Goal: Submit feedback/report problem

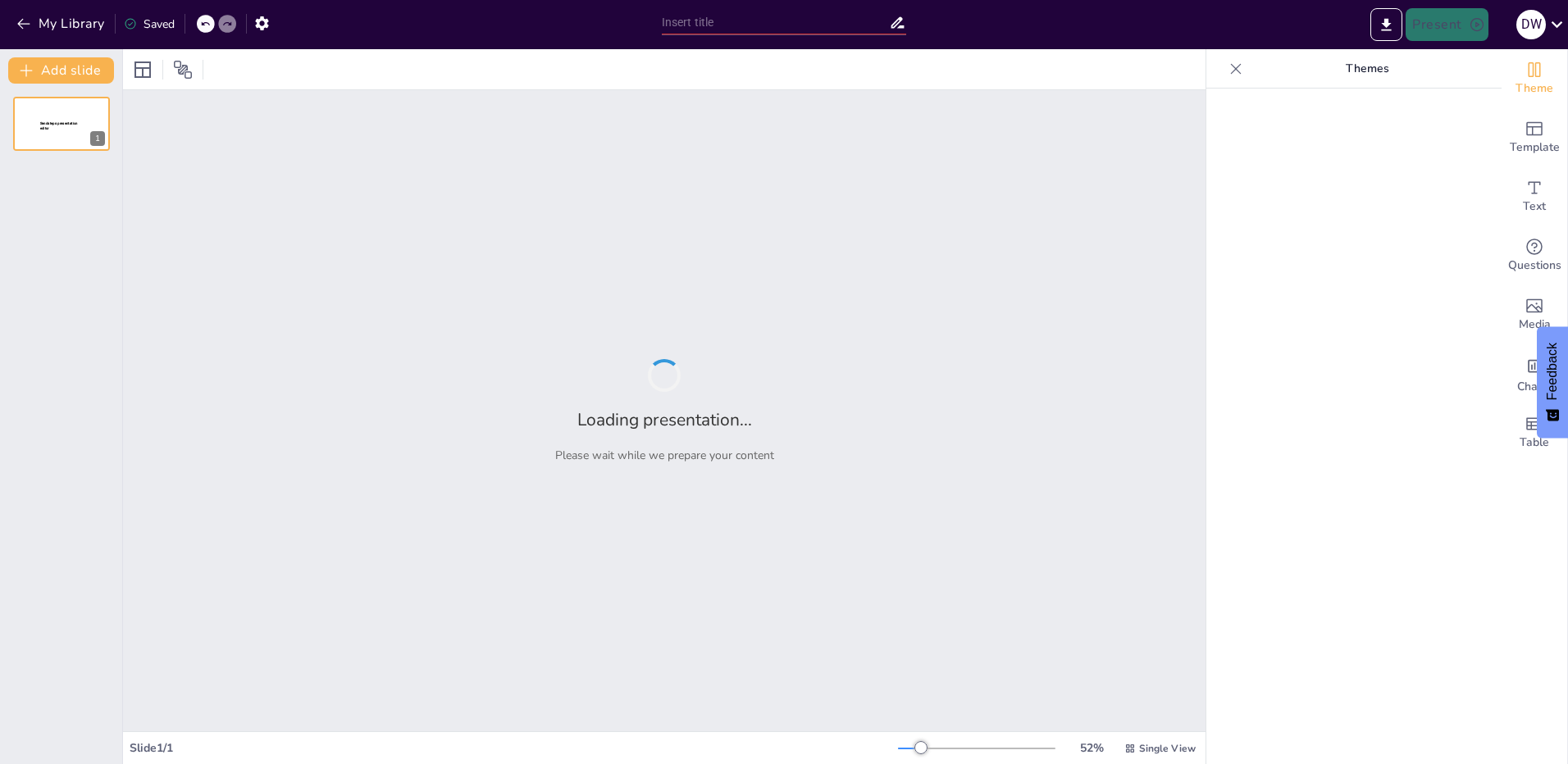
type input "Vendor Invoice Management: Status, Costs, and Purpose"
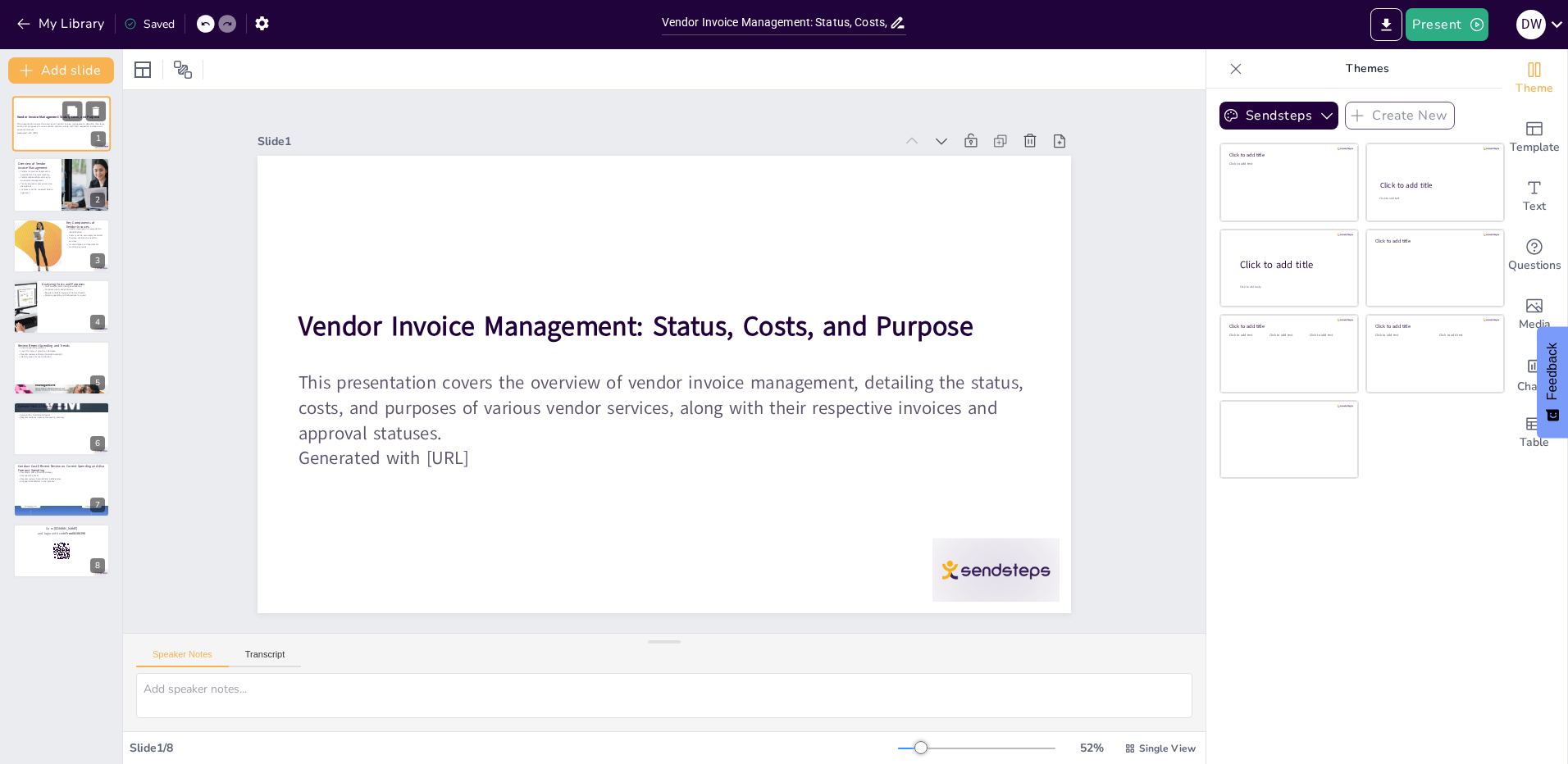
click at [100, 142] on div "1" at bounding box center [98, 140] width 15 height 15
click at [75, 192] on div at bounding box center [86, 185] width 107 height 56
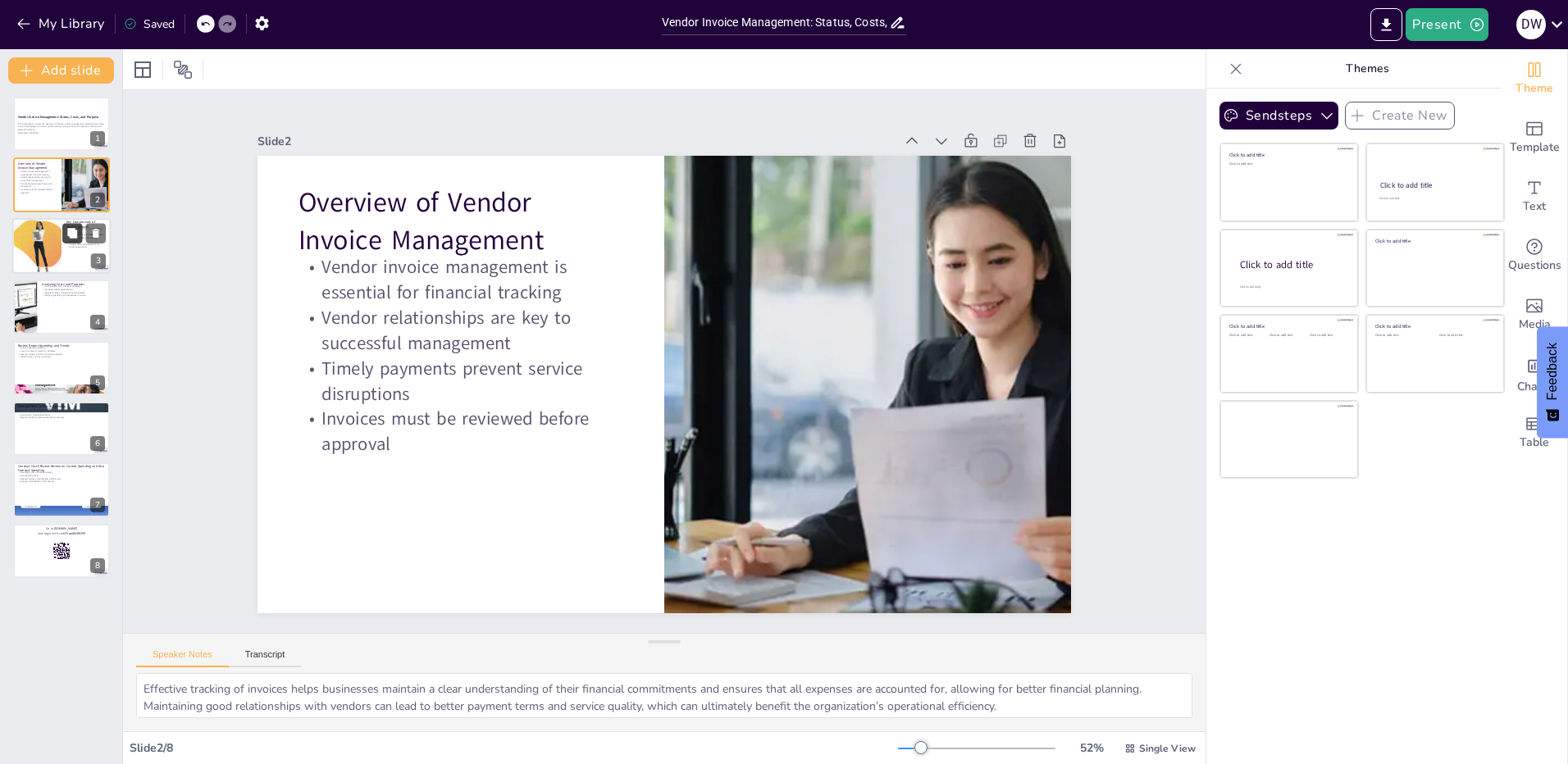
click at [71, 236] on icon at bounding box center [72, 232] width 10 height 10
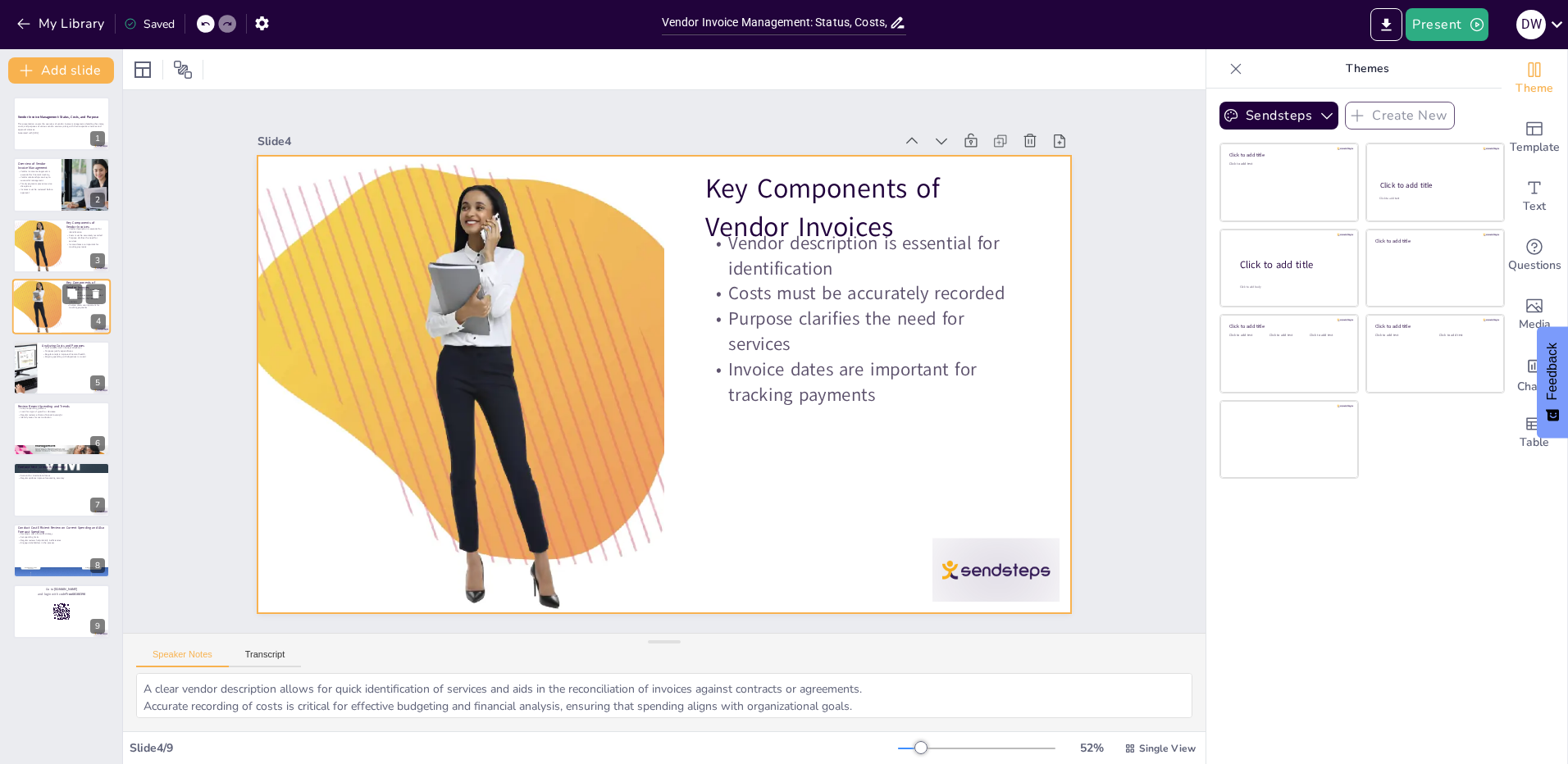
click at [70, 308] on div at bounding box center [61, 307] width 98 height 56
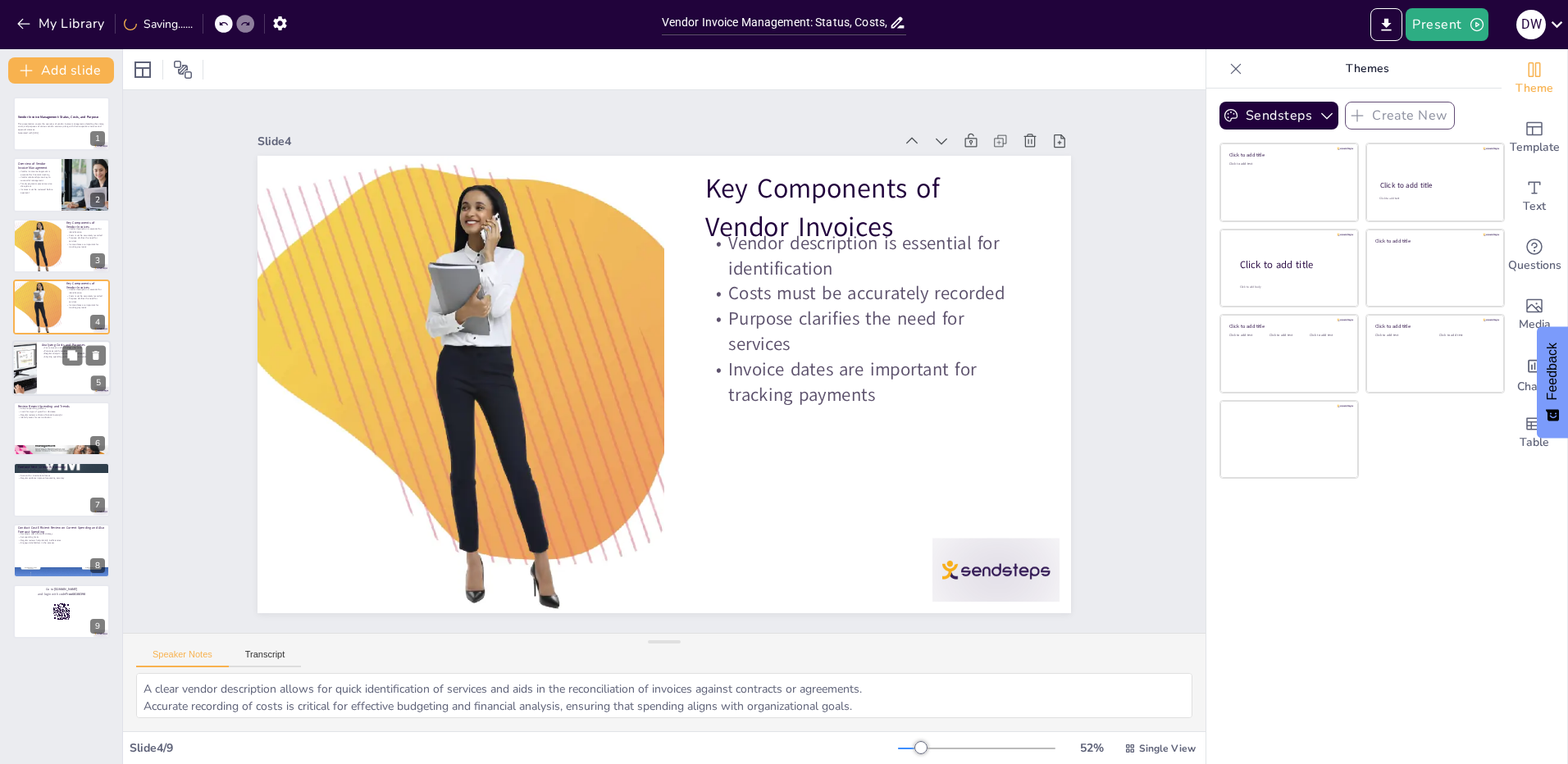
click at [70, 370] on div at bounding box center [61, 368] width 98 height 56
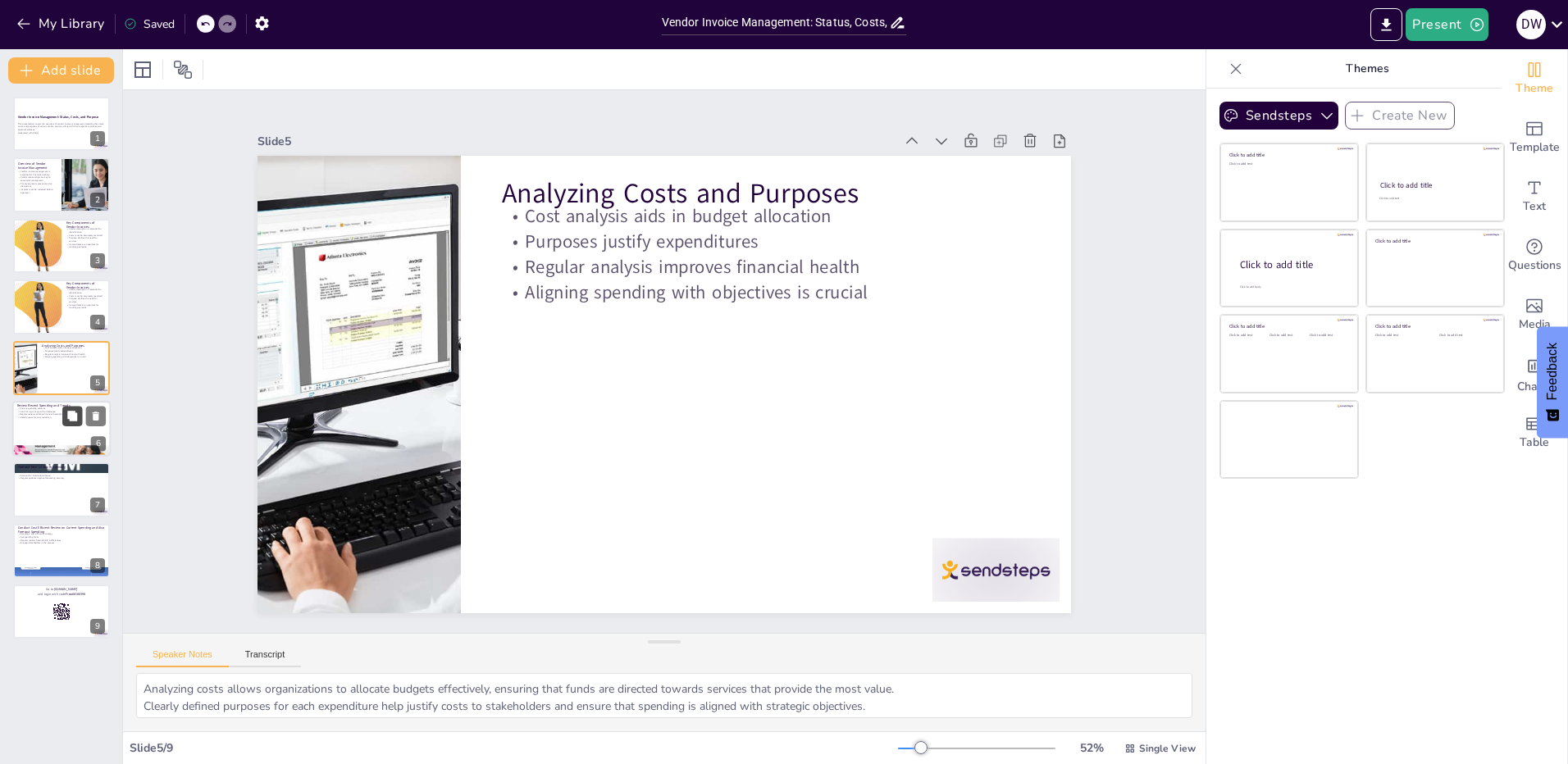
click at [67, 412] on icon at bounding box center [72, 416] width 11 height 11
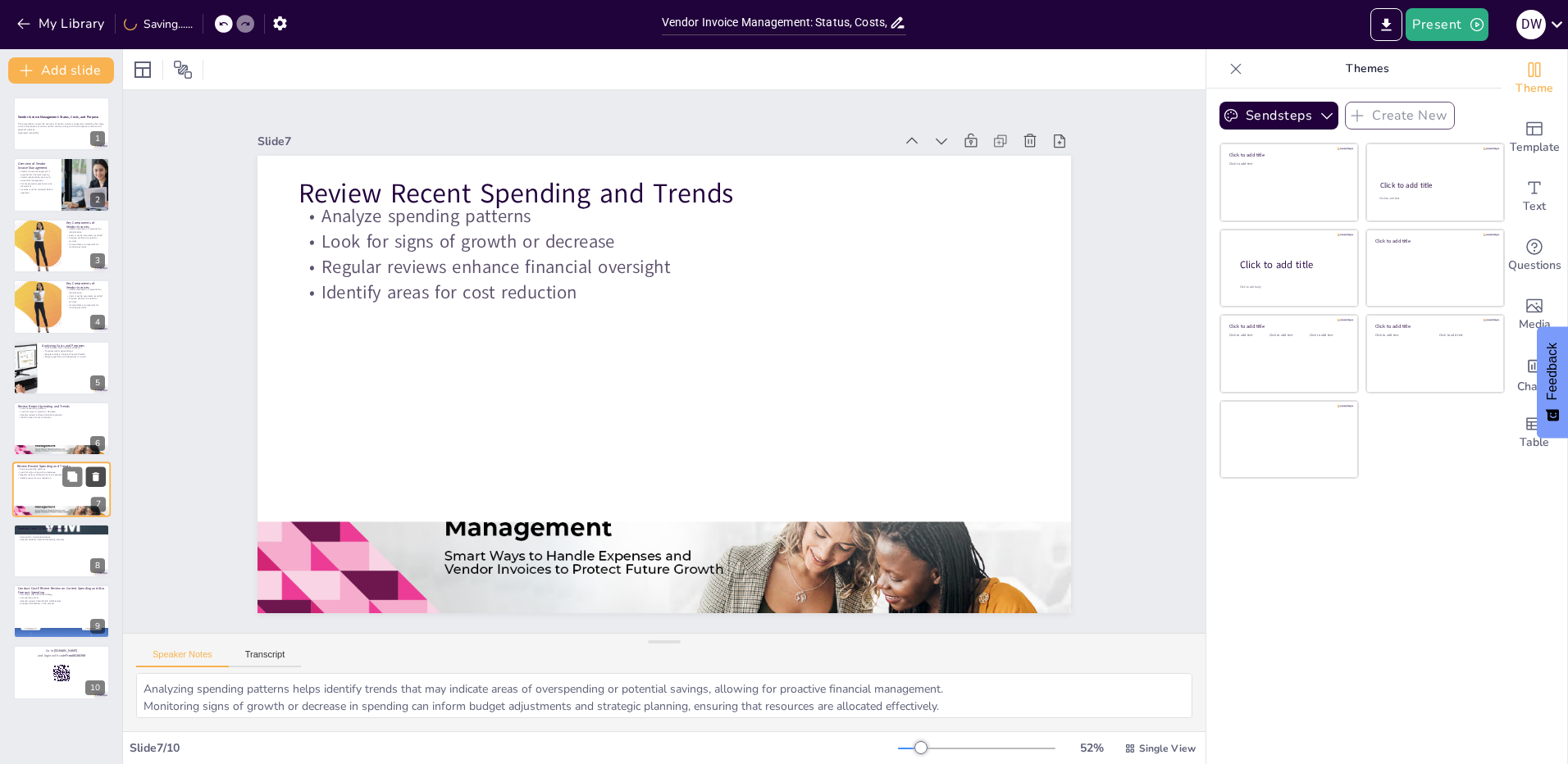
click at [94, 475] on icon at bounding box center [95, 478] width 6 height 9
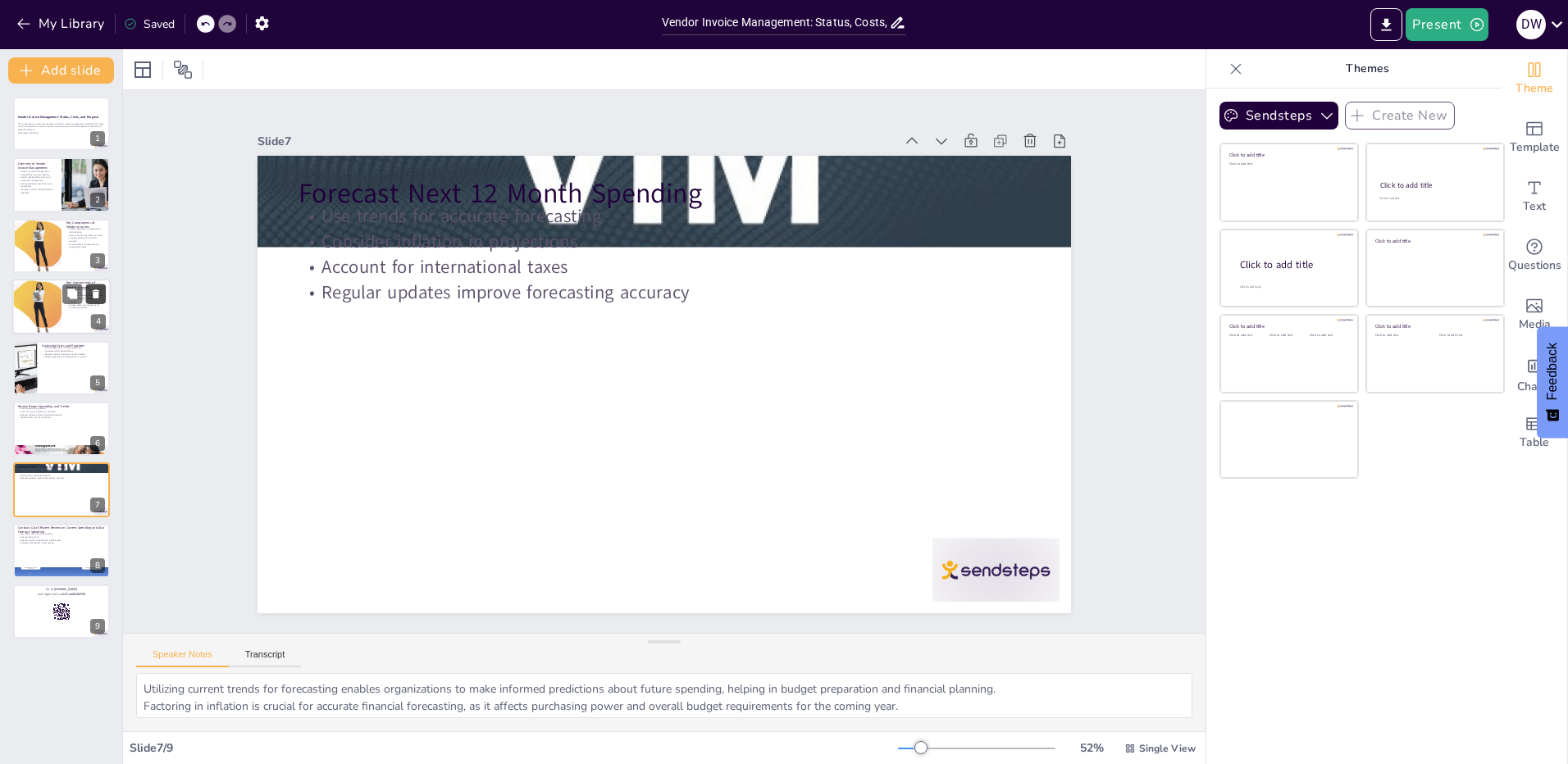
click at [101, 291] on icon at bounding box center [95, 294] width 11 height 11
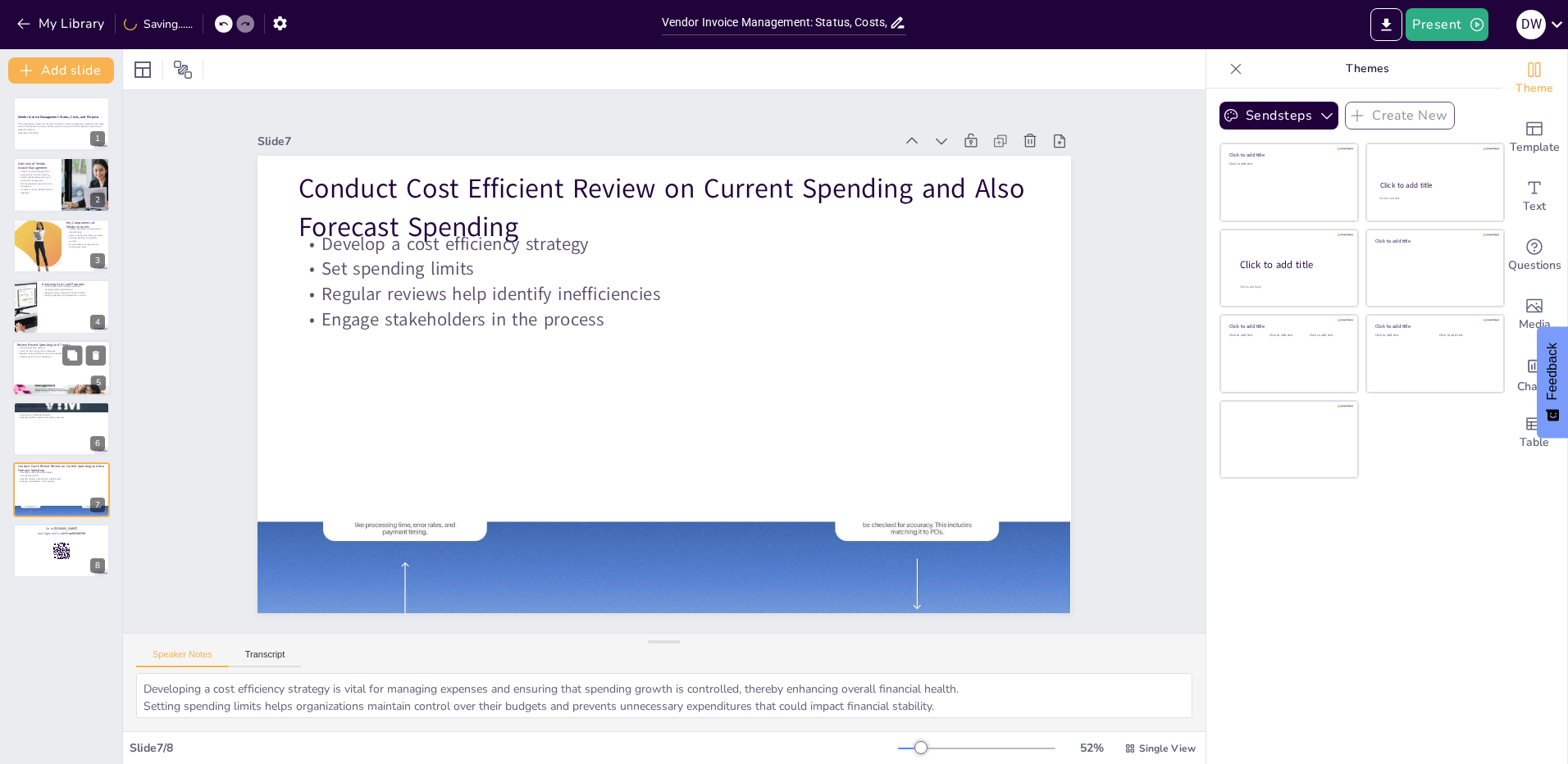
click at [31, 358] on p "Identify areas for cost reduction" at bounding box center [62, 357] width 89 height 4
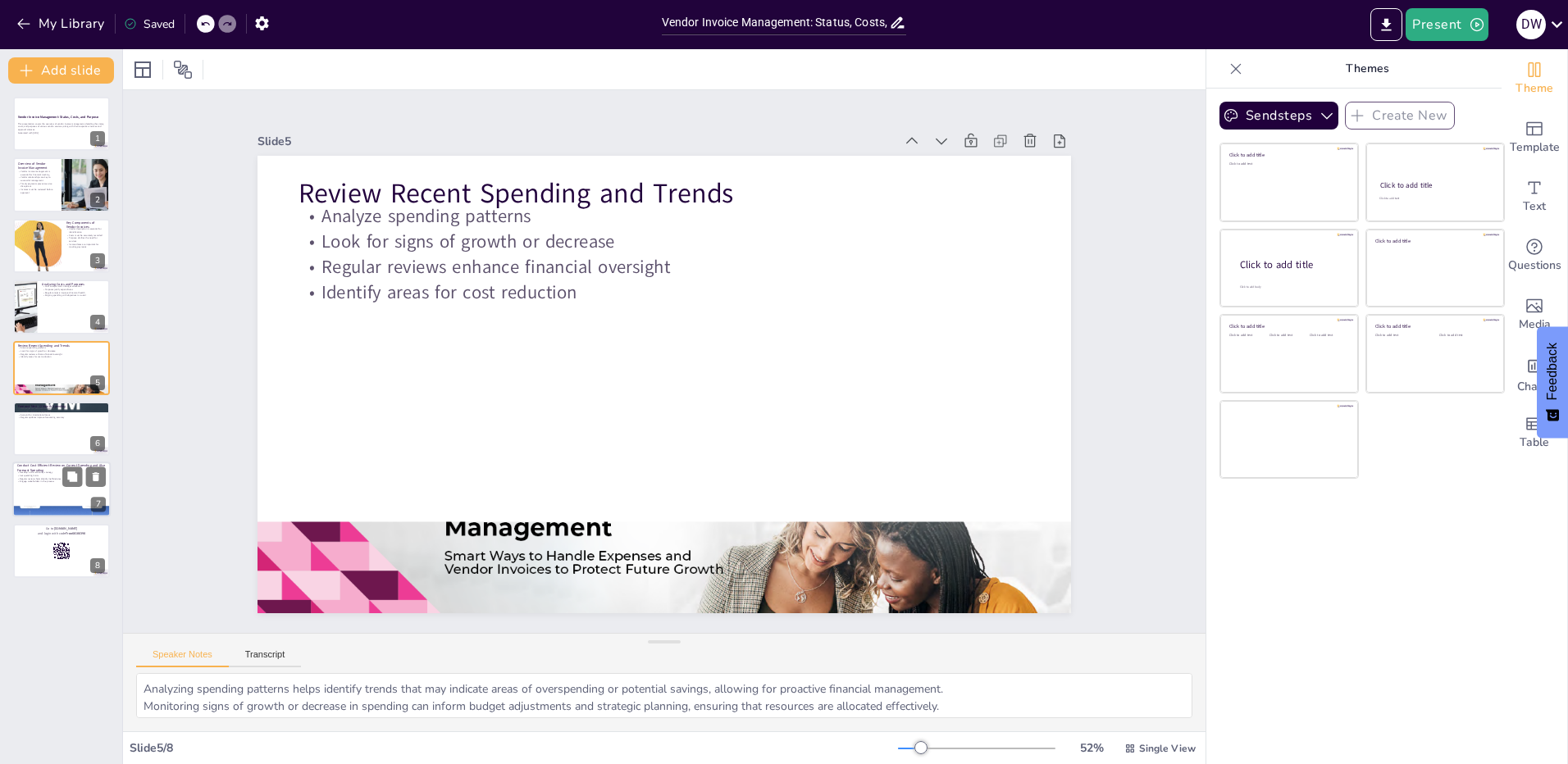
click at [40, 469] on p "Conduct Cost Efficient Review on Current Spending and Also Forecast Spending" at bounding box center [62, 469] width 89 height 9
type textarea "Developing a cost efficiency strategy is vital for managing expenses and ensuri…"
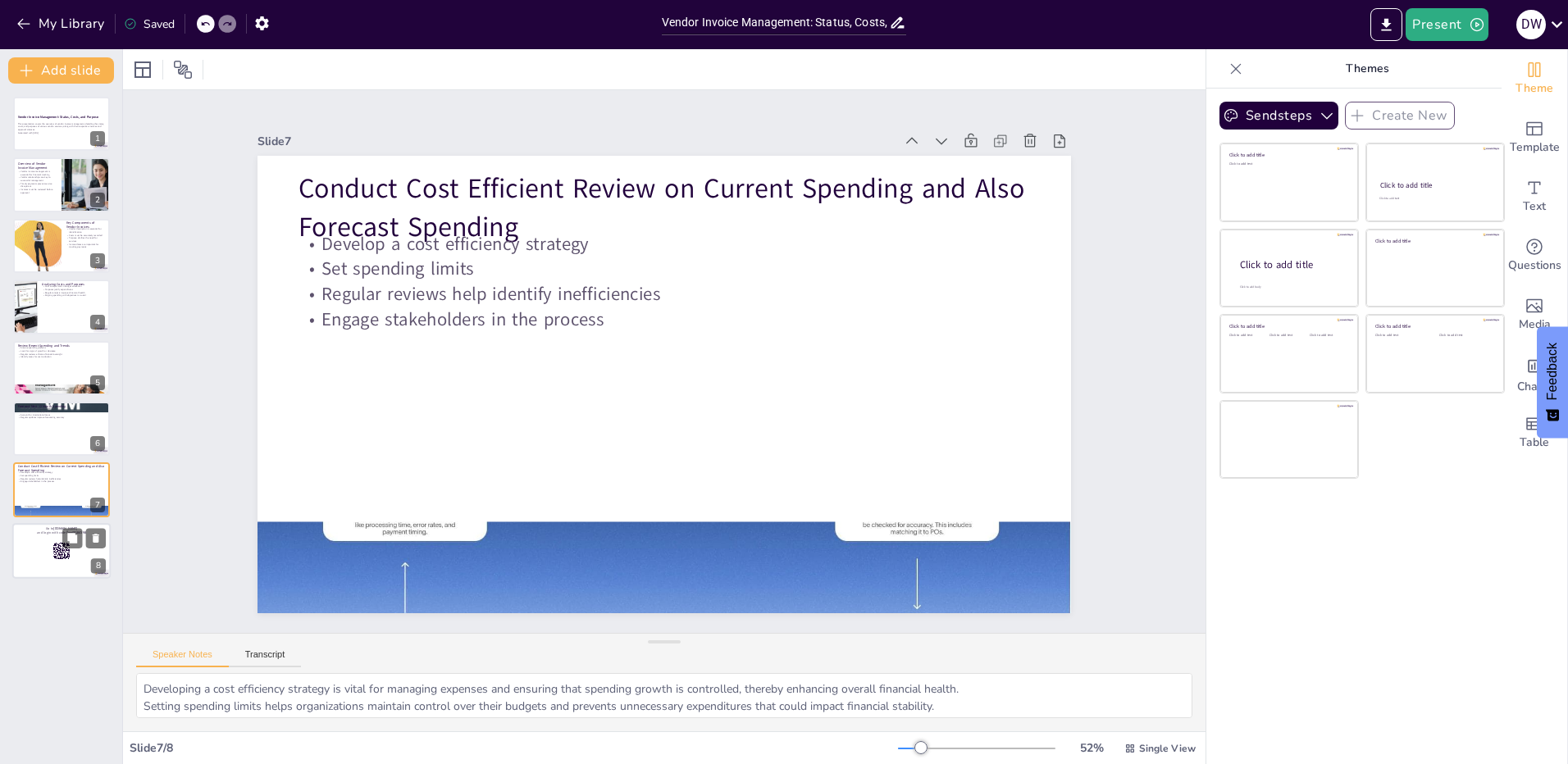
click at [46, 524] on div "Go to [DOMAIN_NAME] and login with code Free68186398 8" at bounding box center [61, 551] width 98 height 56
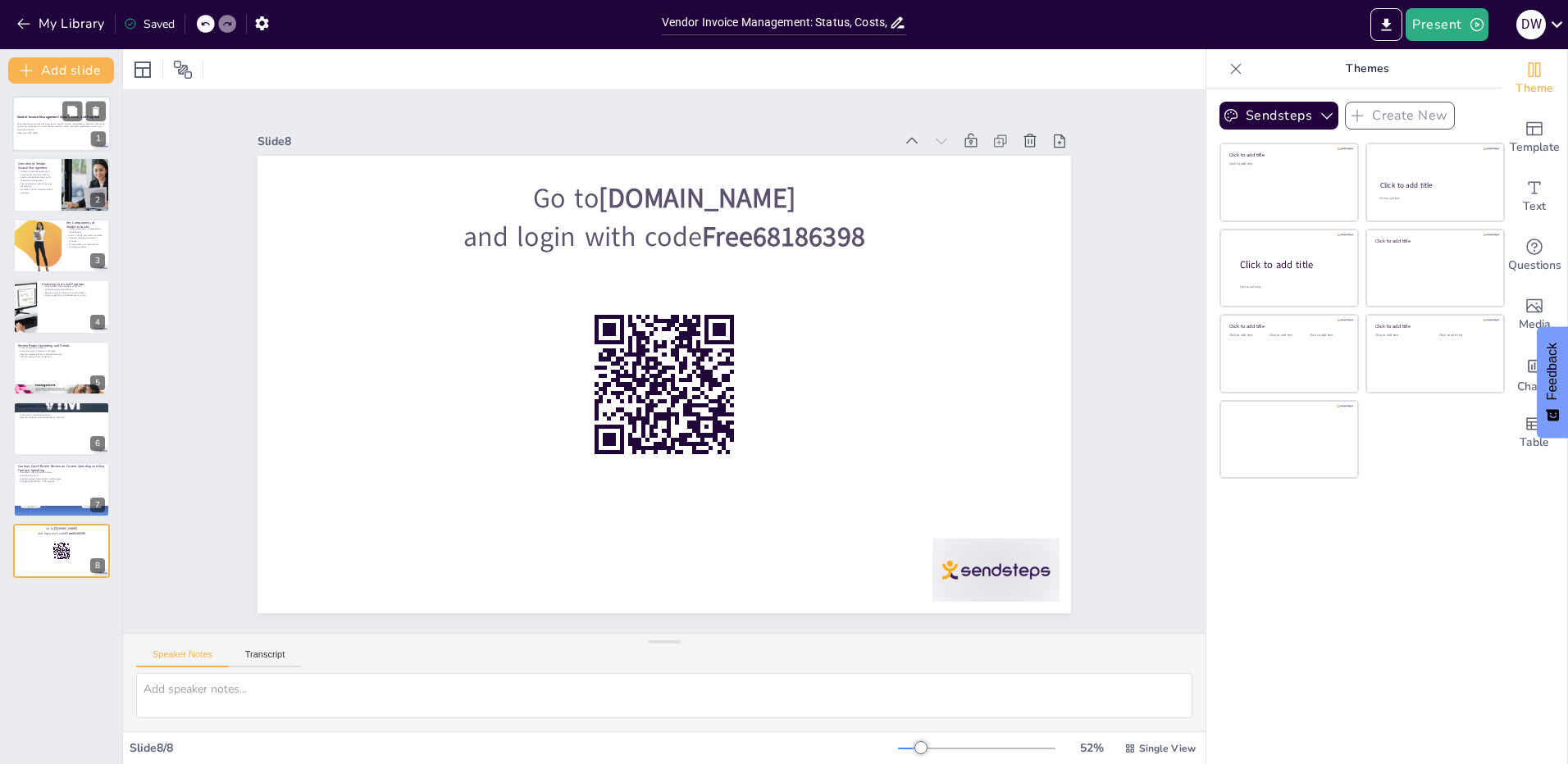
click at [37, 146] on div at bounding box center [61, 124] width 98 height 56
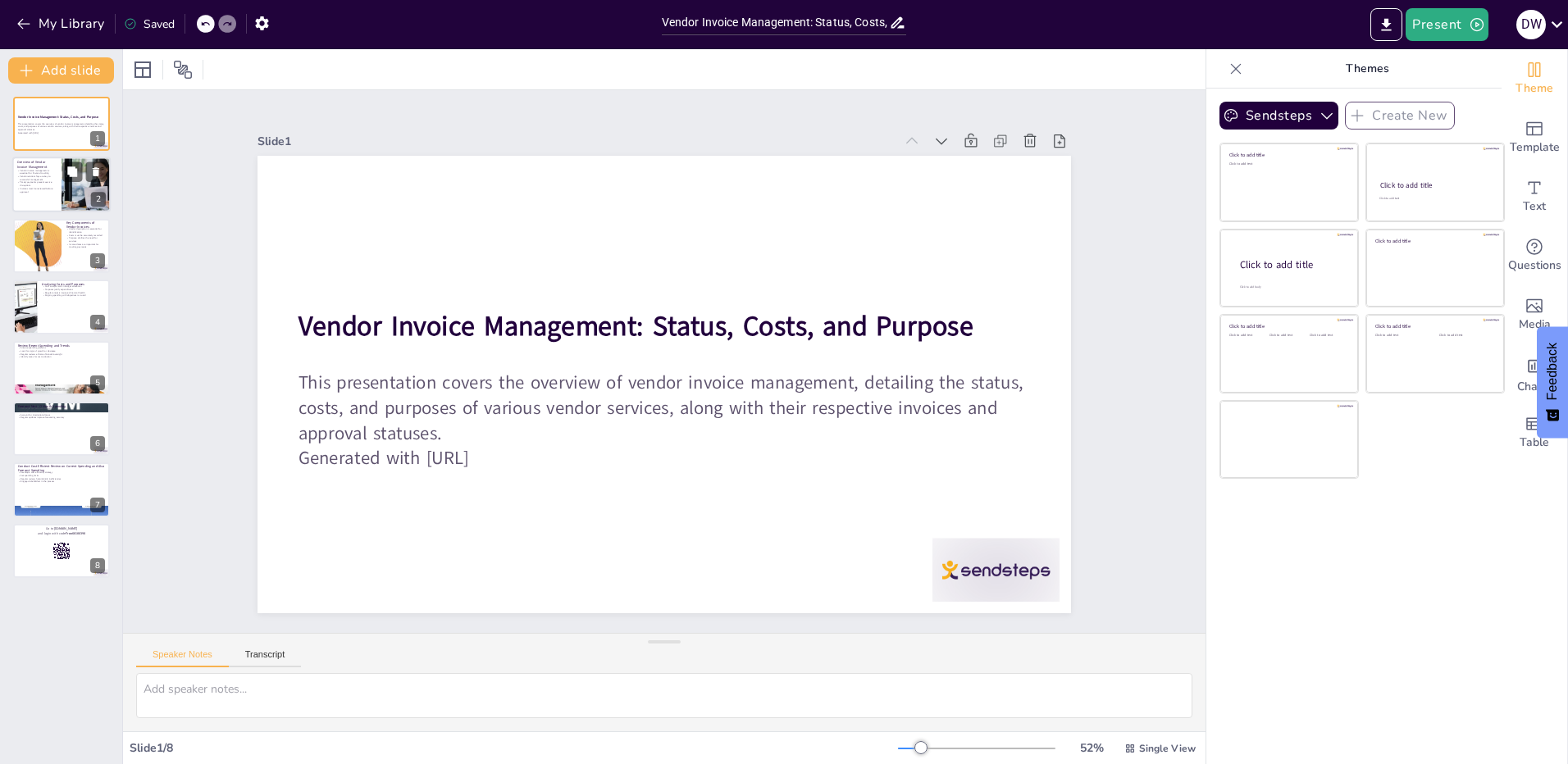
click at [39, 196] on div at bounding box center [61, 185] width 98 height 56
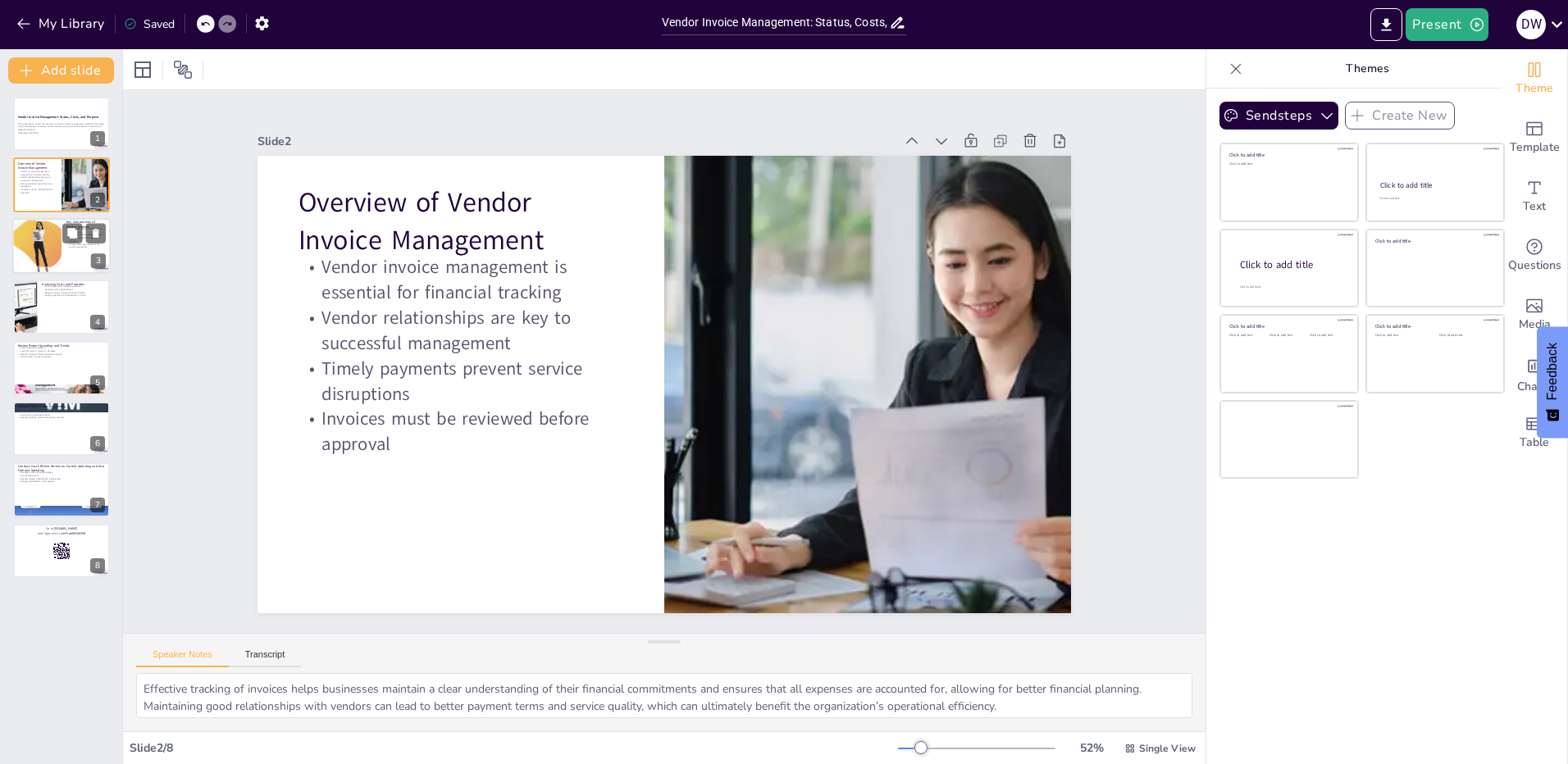
click at [34, 261] on div at bounding box center [37, 245] width 61 height 56
type textarea "A clear vendor description allows for quick identification of services and aids…"
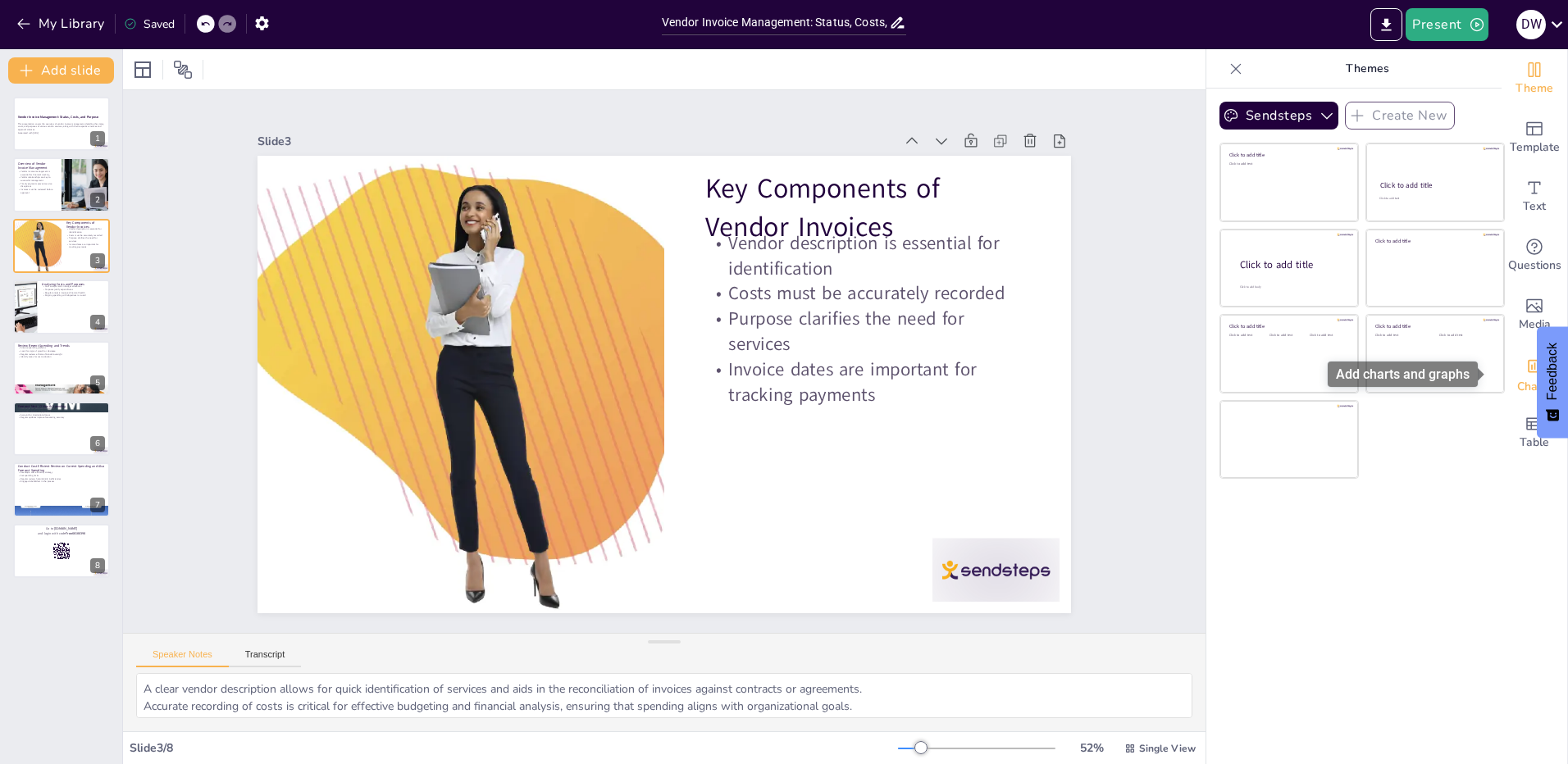
click at [1526, 375] on icon "Add charts and graphs" at bounding box center [1535, 366] width 18 height 18
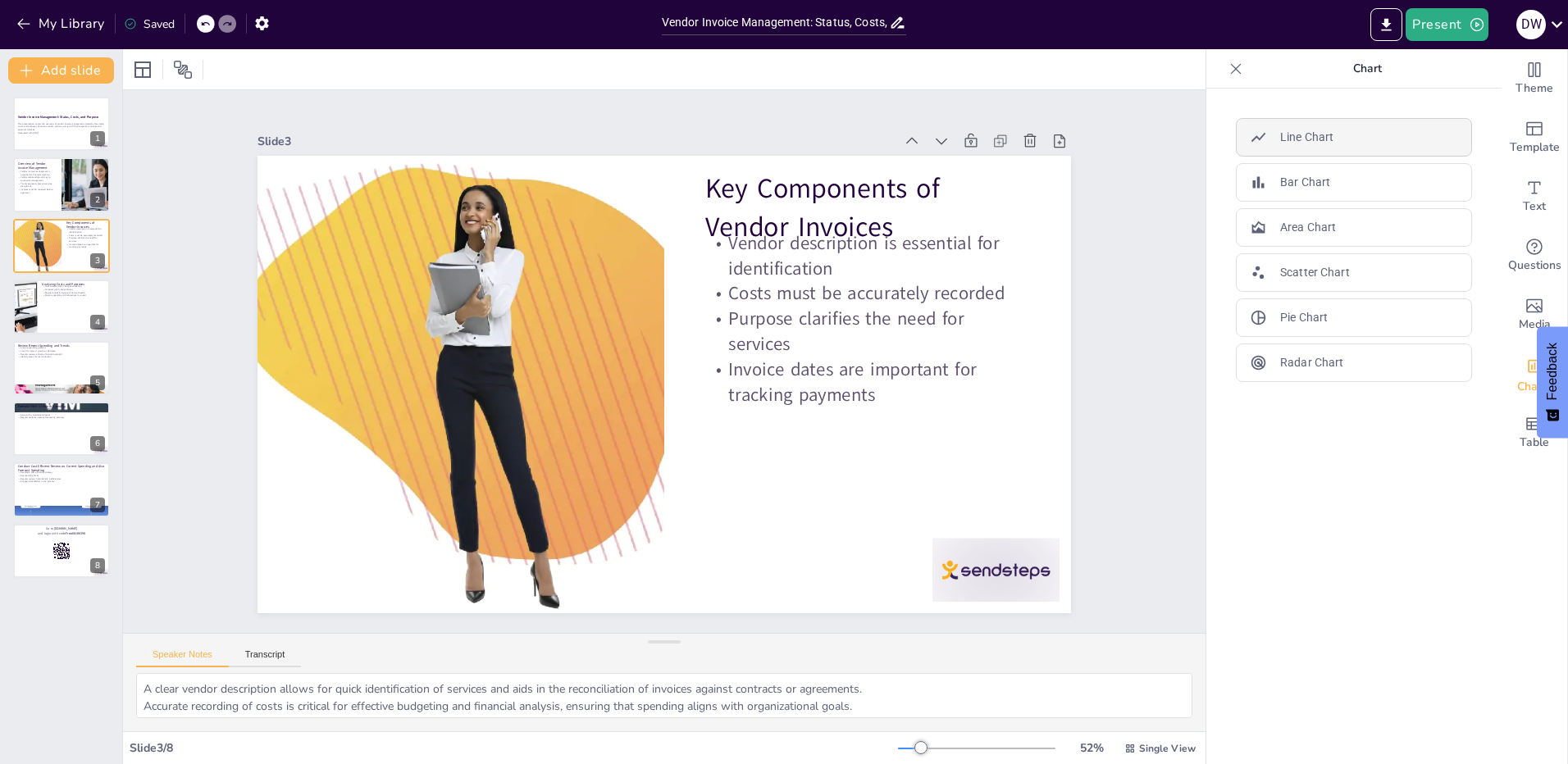
click at [1342, 142] on div "Line Chart" at bounding box center [1353, 137] width 236 height 39
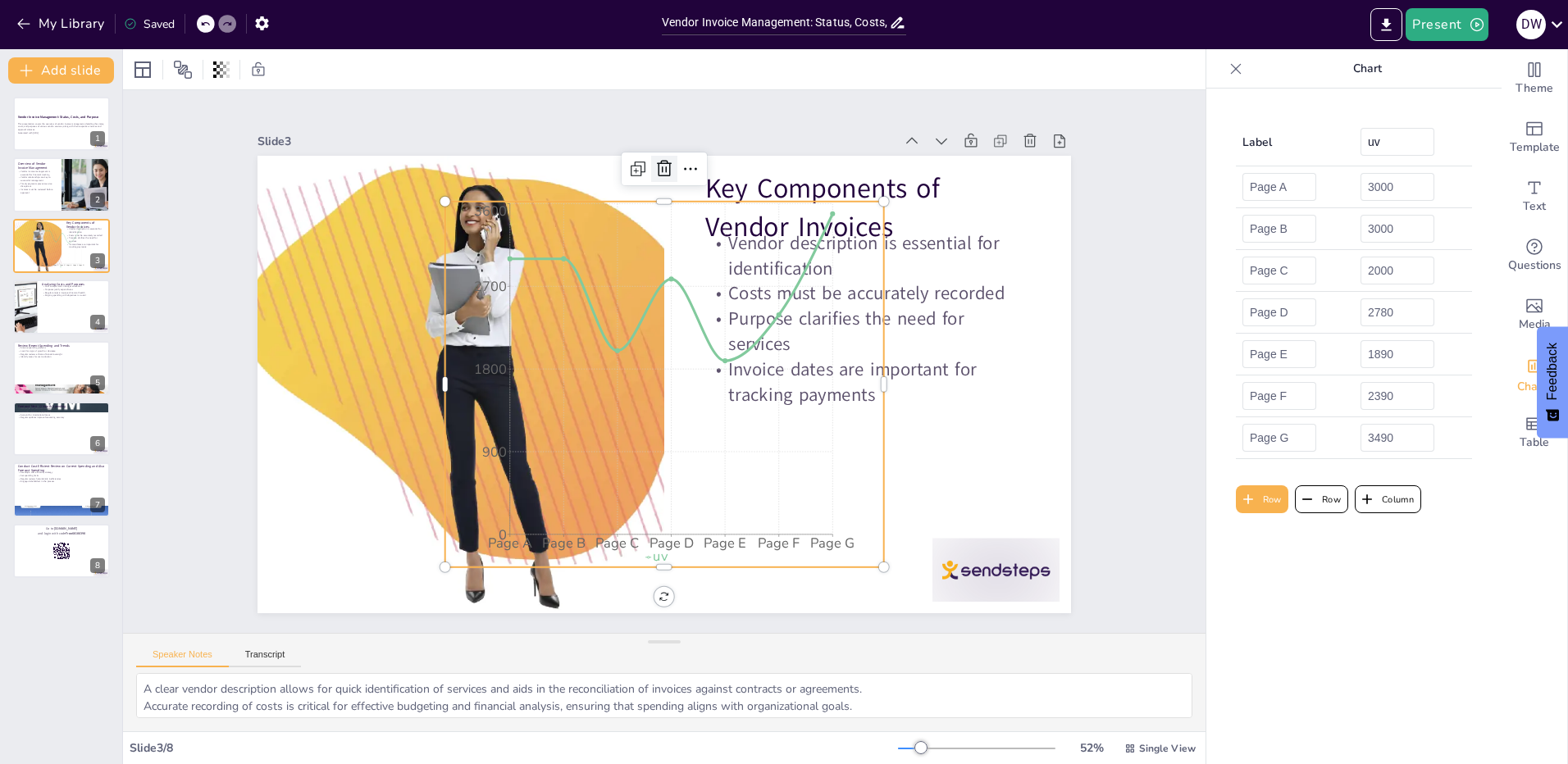
click at [673, 167] on icon at bounding box center [684, 169] width 21 height 21
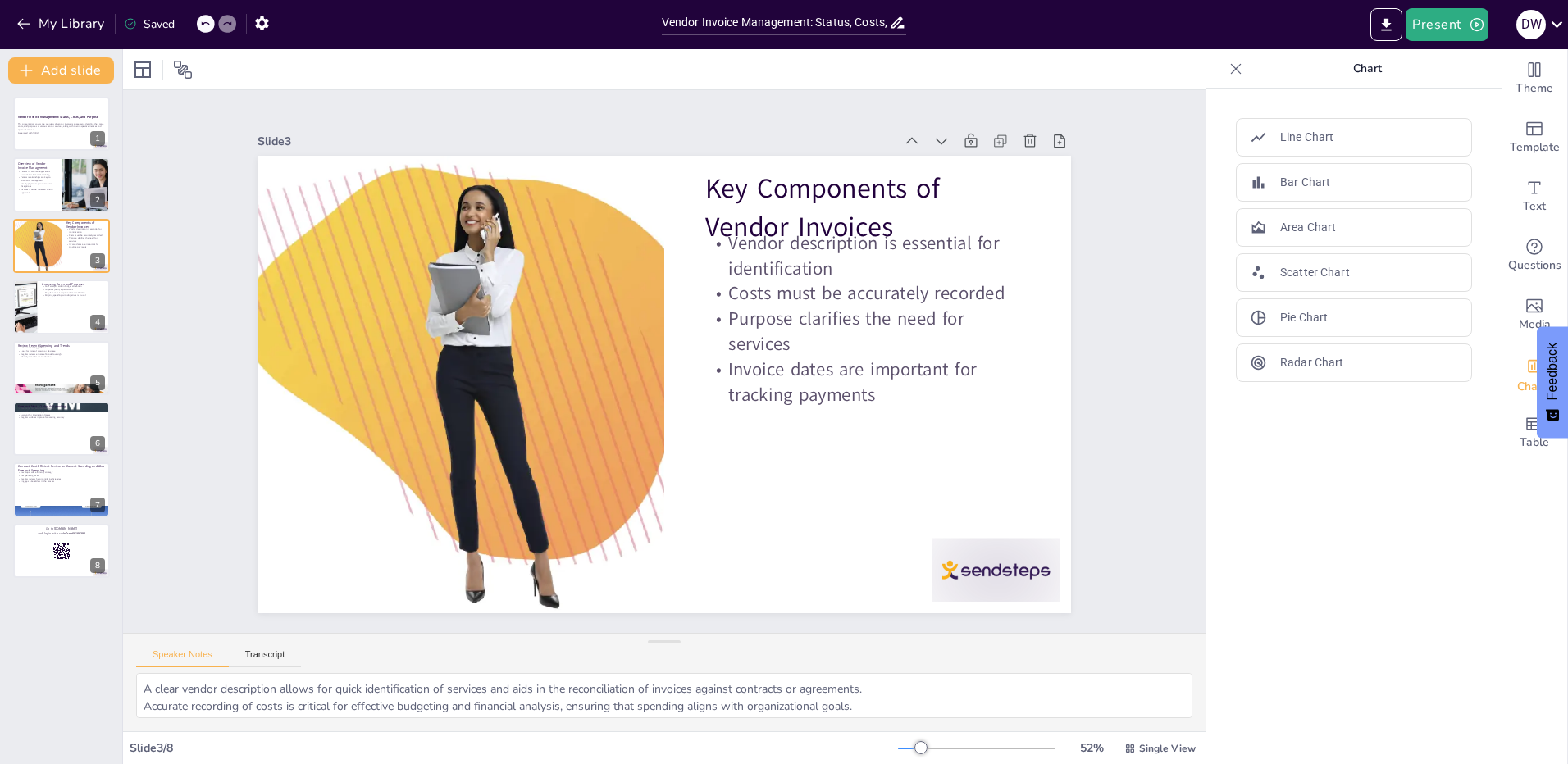
click at [1546, 346] on span "Feedback" at bounding box center [1552, 371] width 15 height 57
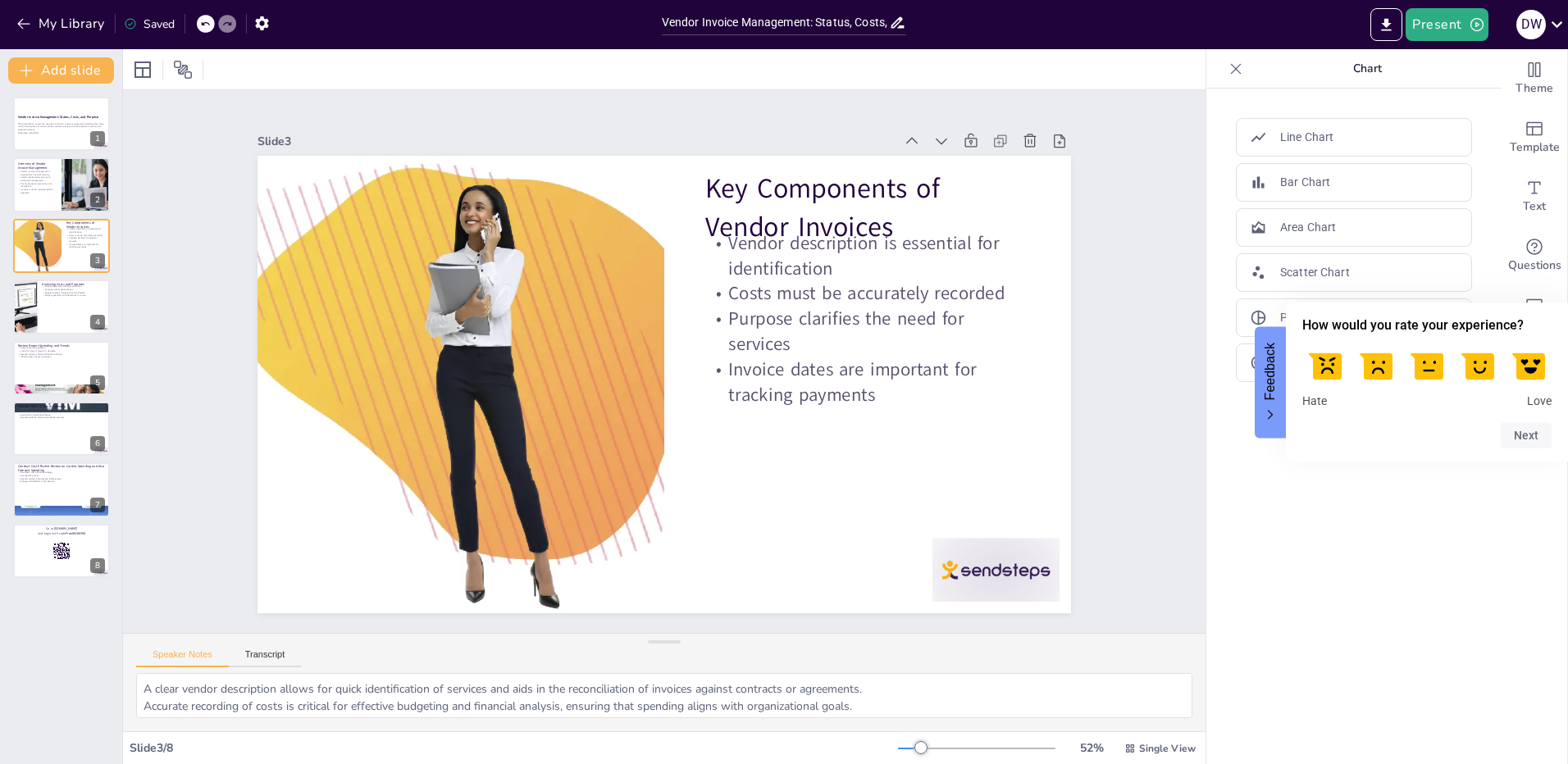
click at [1326, 360] on label at bounding box center [1325, 365] width 46 height 46
click at [1326, 344] on input "1" at bounding box center [1326, 344] width 0 height 0
click at [1534, 433] on button "Next" at bounding box center [1525, 435] width 51 height 26
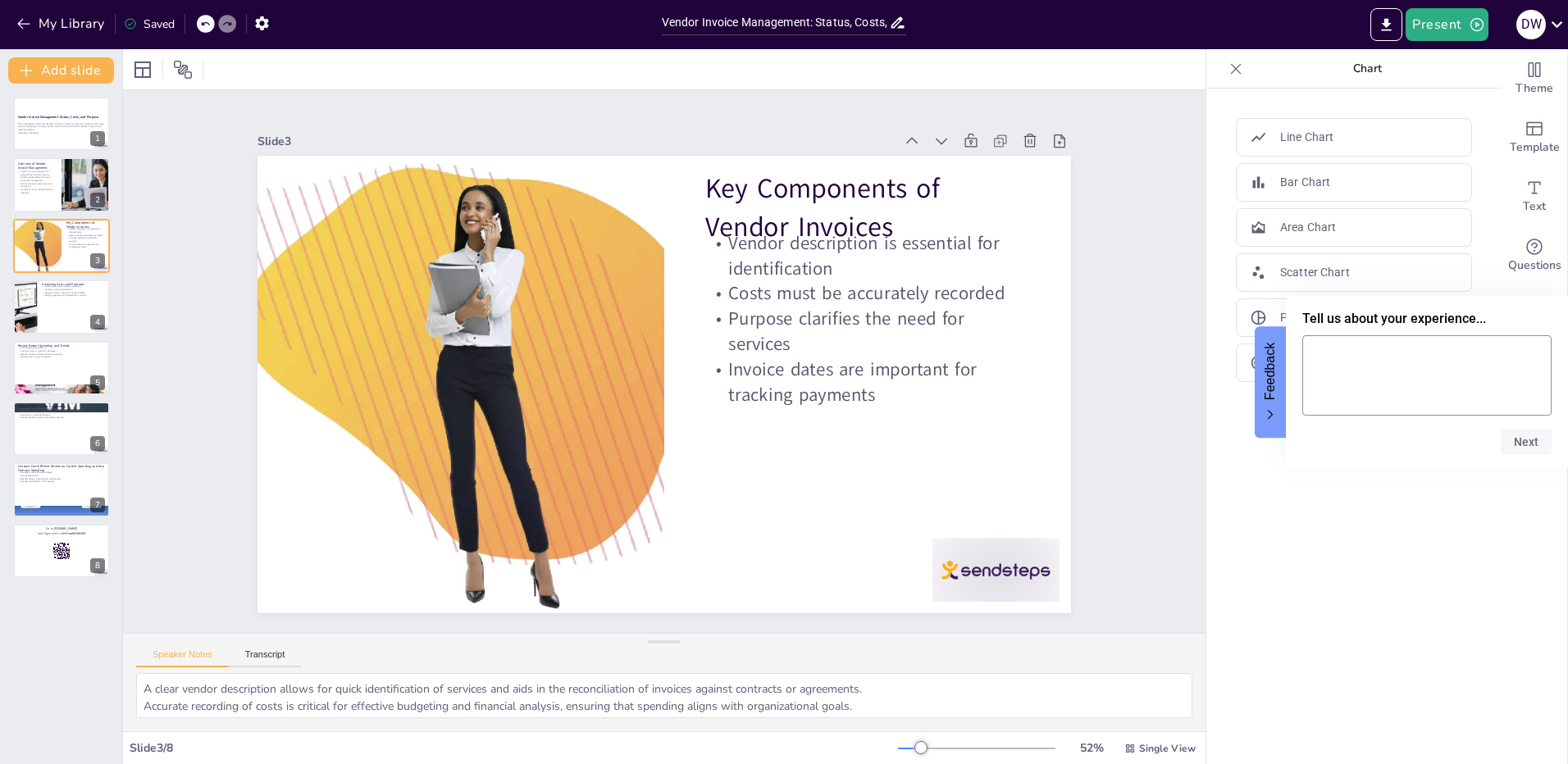
click at [1470, 406] on textarea at bounding box center [1426, 375] width 249 height 81
type textarea "too basic"
click at [1501, 446] on button "Next" at bounding box center [1525, 442] width 51 height 26
click at [1470, 421] on button "Skip" at bounding box center [1476, 428] width 21 height 13
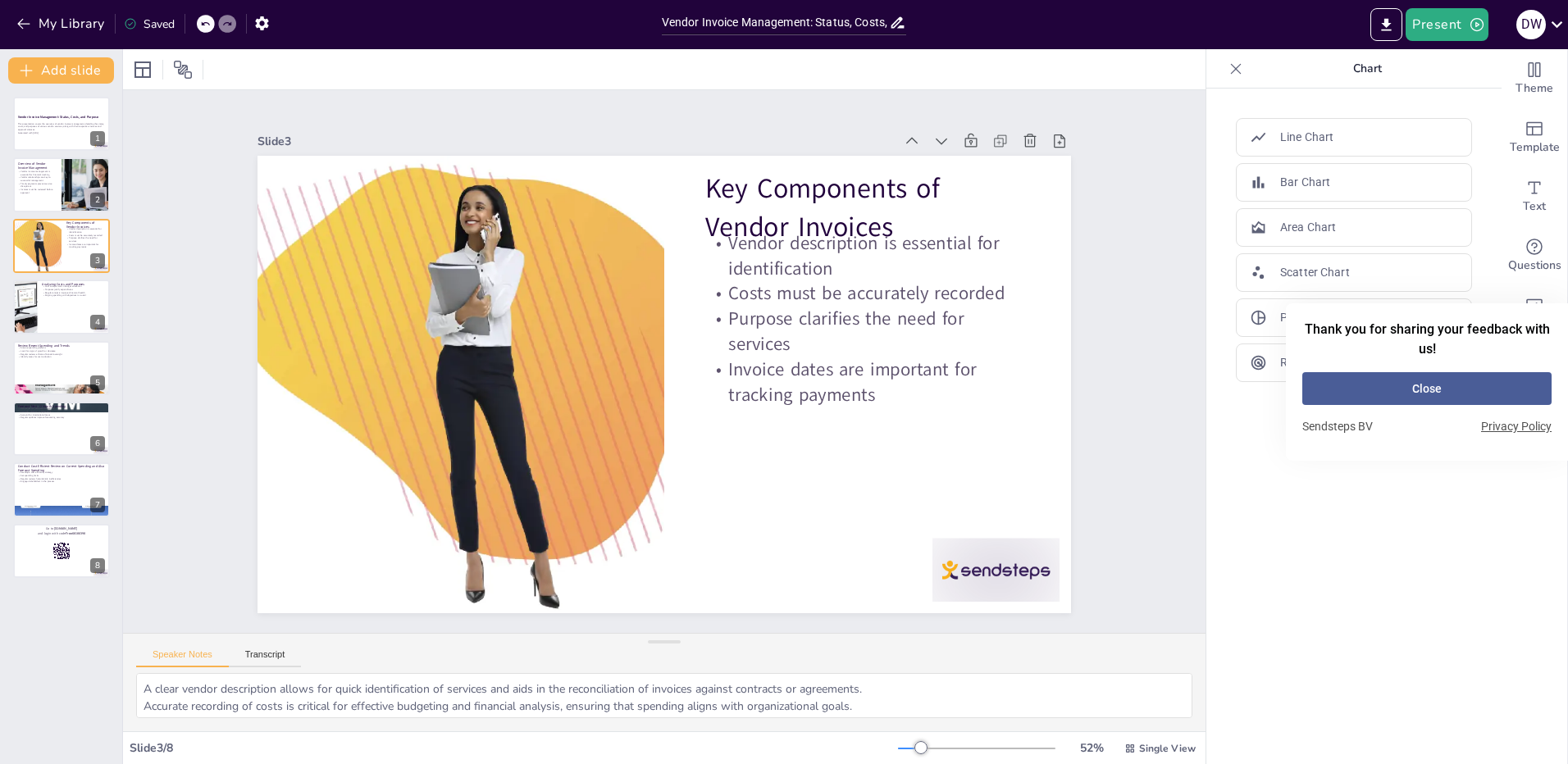
click at [1448, 398] on button "Close" at bounding box center [1426, 388] width 249 height 32
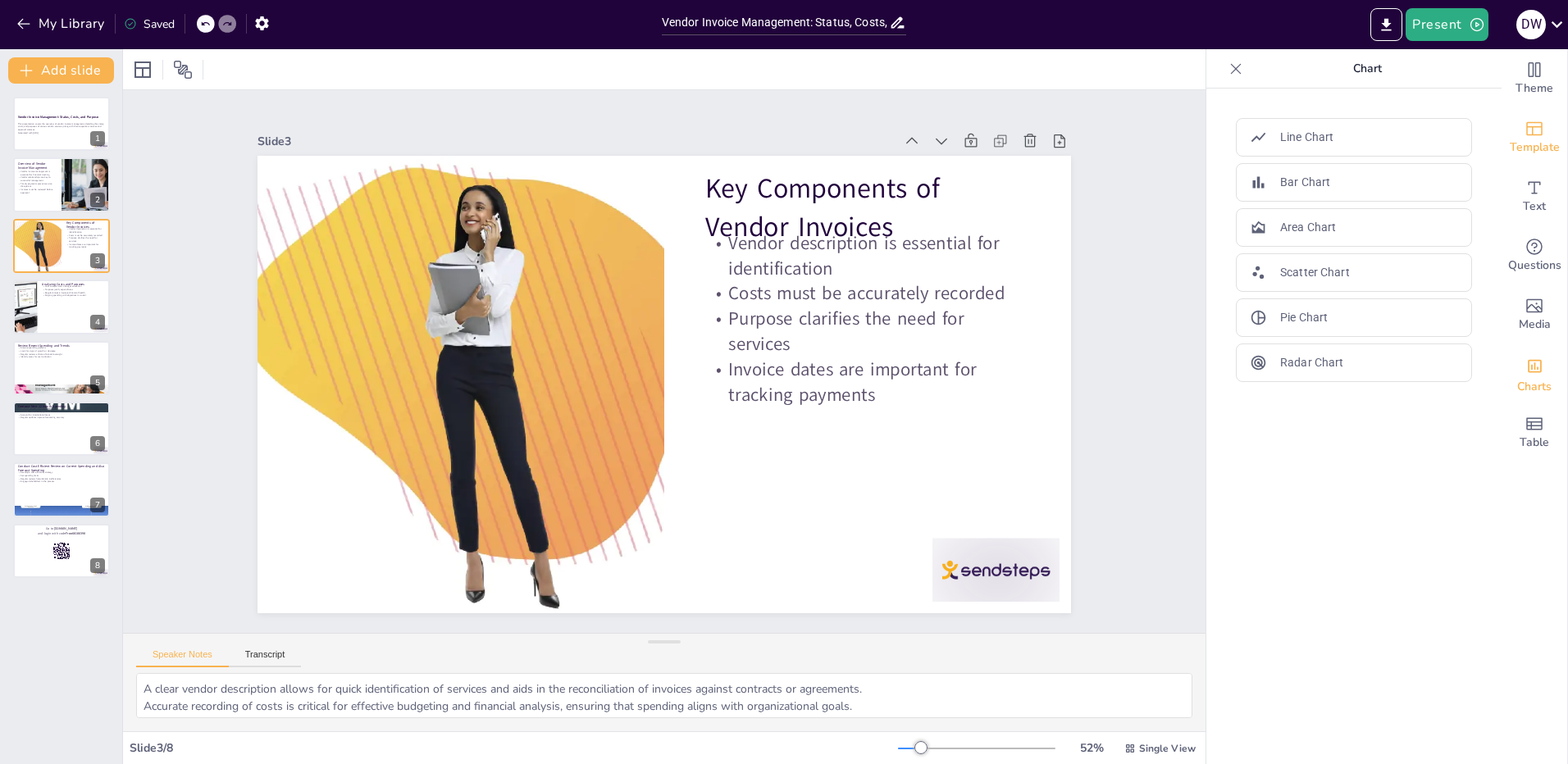
click at [1524, 125] on icon "Add ready made slides" at bounding box center [1534, 128] width 19 height 19
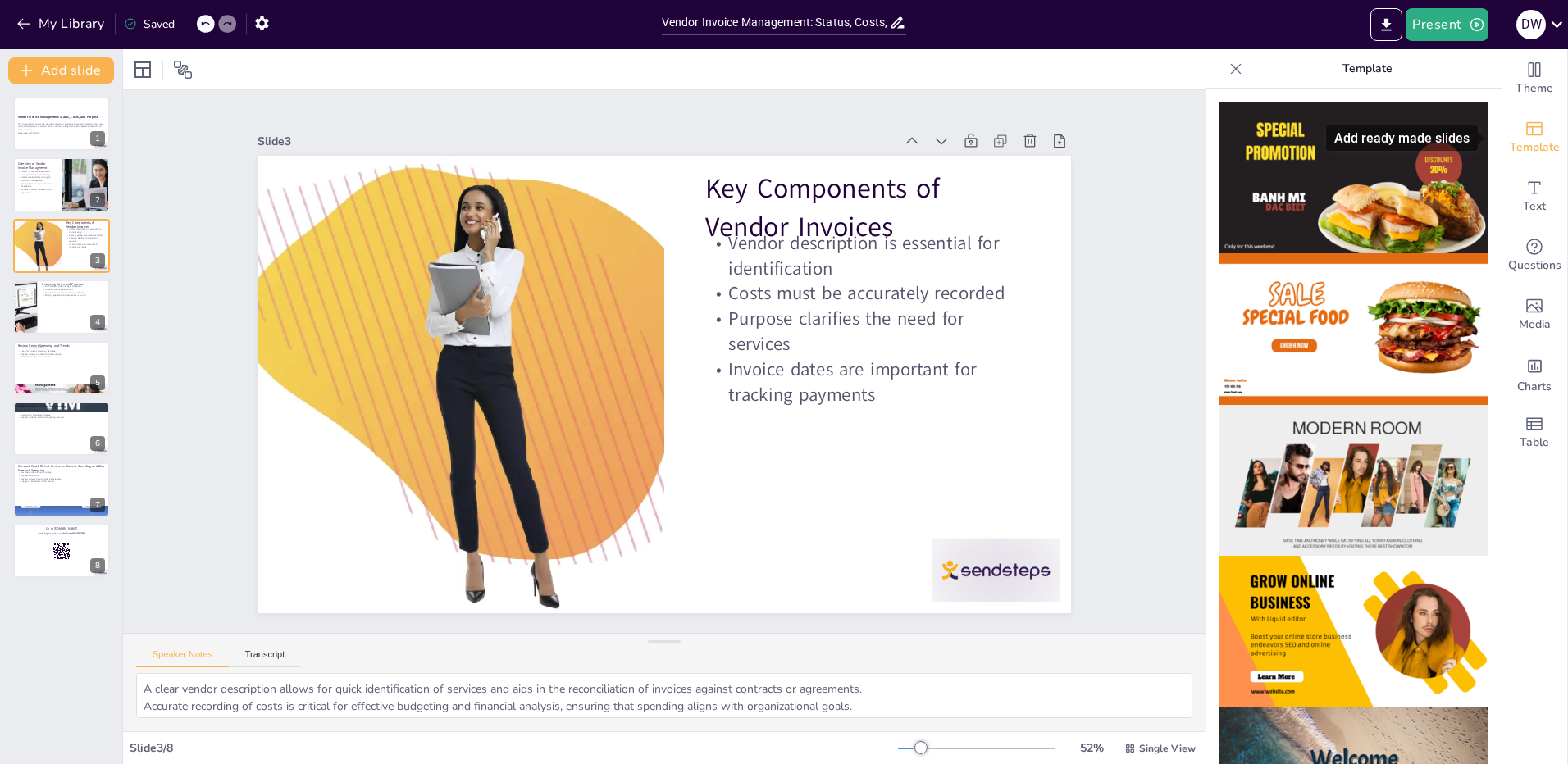
click at [1526, 126] on icon "Add ready made slides" at bounding box center [1535, 129] width 17 height 14
click at [1524, 77] on icon "Change the overall theme" at bounding box center [1534, 69] width 19 height 19
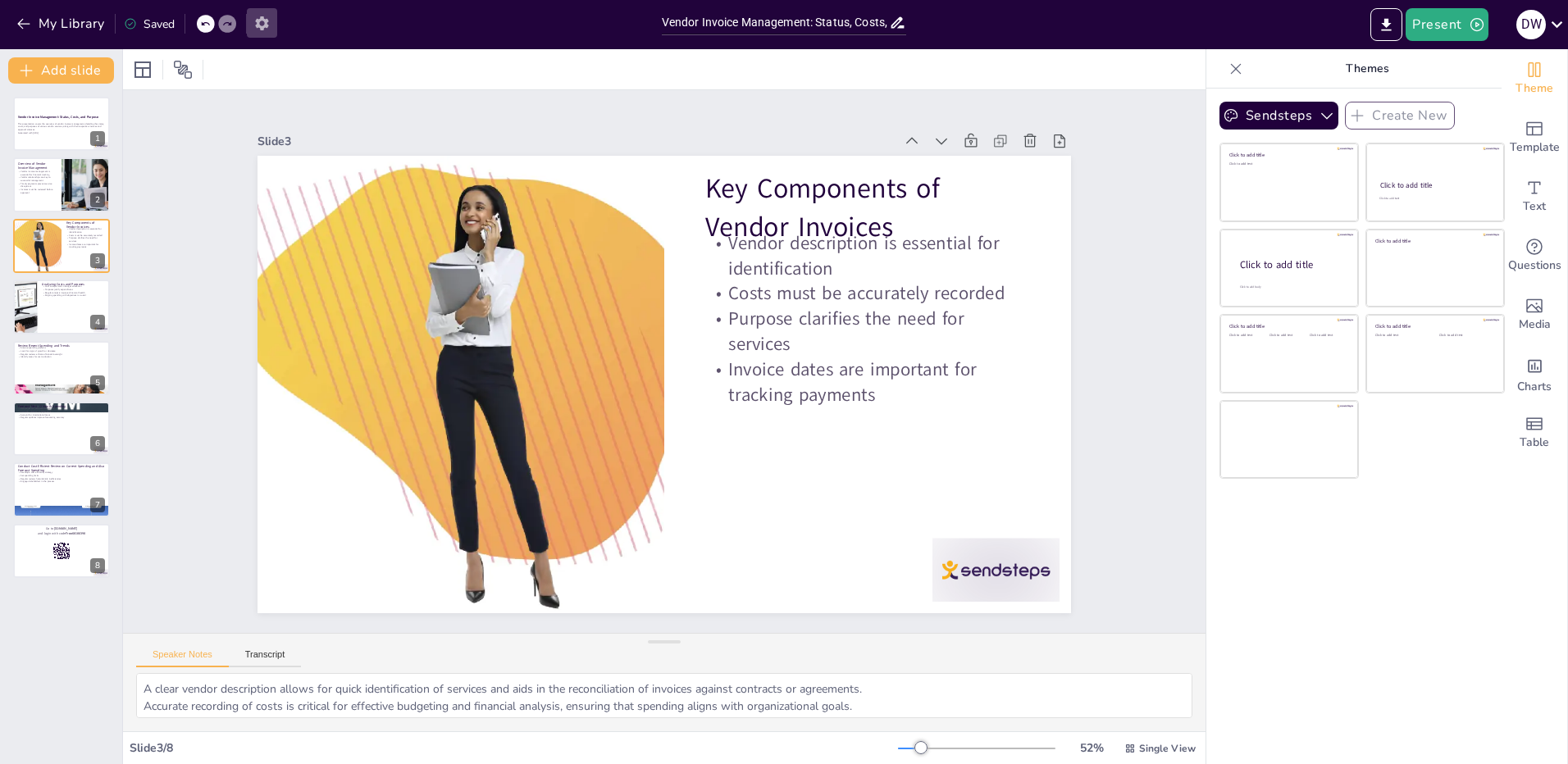
click at [256, 22] on icon "button" at bounding box center [262, 23] width 18 height 18
